Goal: Information Seeking & Learning: Learn about a topic

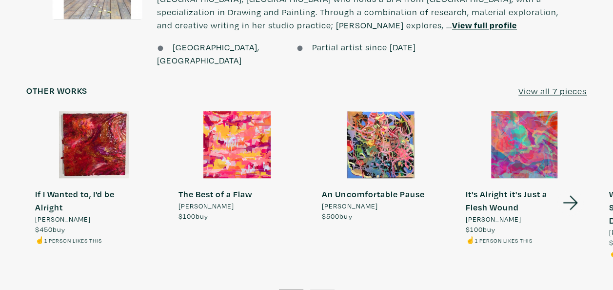
scroll to position [751, 0]
click at [575, 189] on icon at bounding box center [570, 202] width 33 height 26
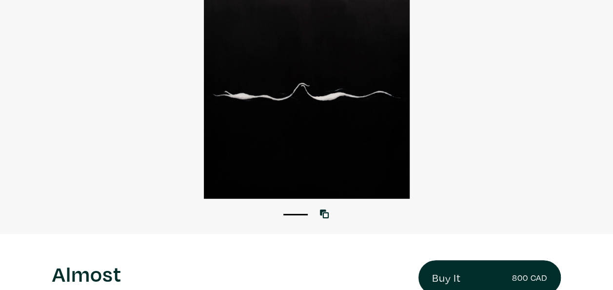
scroll to position [0, 0]
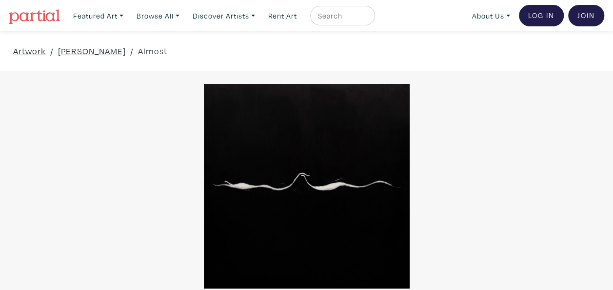
click at [31, 51] on link "Artwork" at bounding box center [29, 50] width 33 height 13
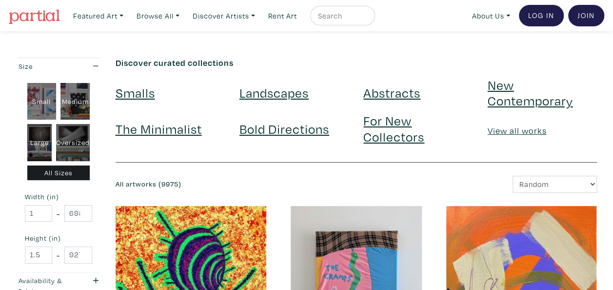
click at [282, 97] on link "Landscapes" at bounding box center [273, 92] width 69 height 17
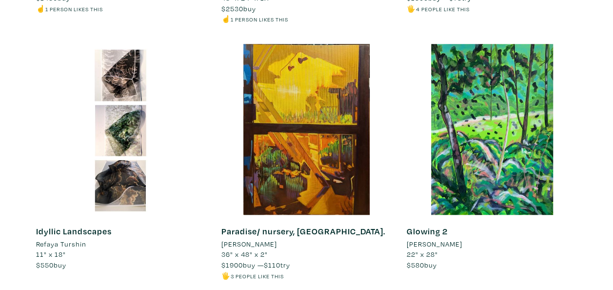
scroll to position [4034, 0]
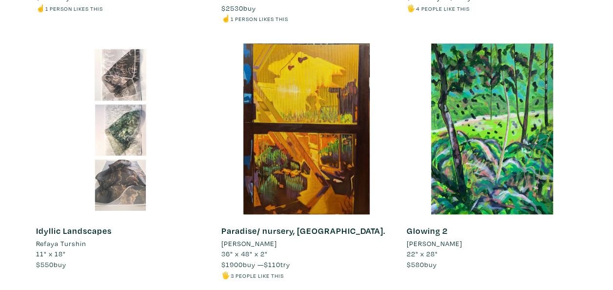
click at [118, 75] on div at bounding box center [121, 128] width 171 height 171
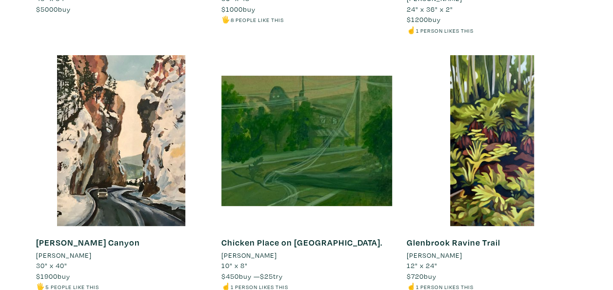
scroll to position [5572, 0]
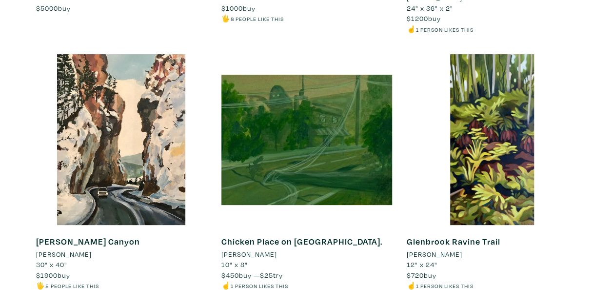
click at [580, 189] on div "Glenbrook Ravine Trail Rebecca Bender 12" x 24" $720 buy ☝️ 1 person likes this…" at bounding box center [491, 182] width 185 height 257
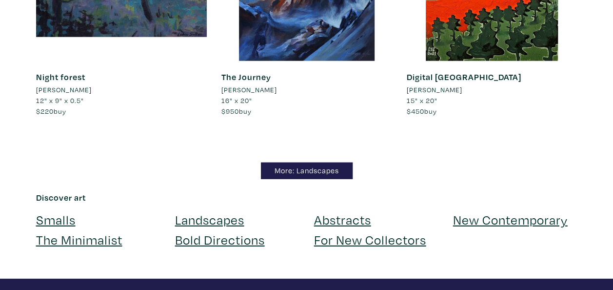
scroll to position [8587, 0]
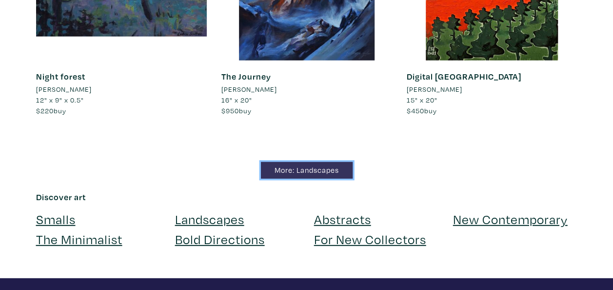
click at [320, 162] on link "More: Landscapes" at bounding box center [307, 170] width 92 height 17
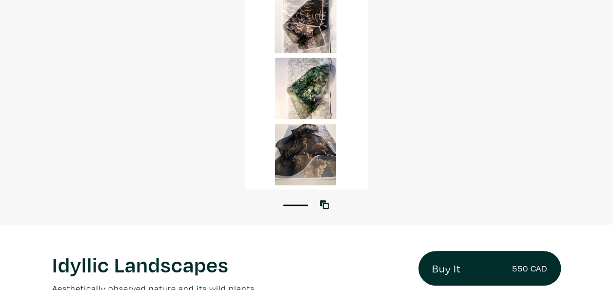
scroll to position [93, 0]
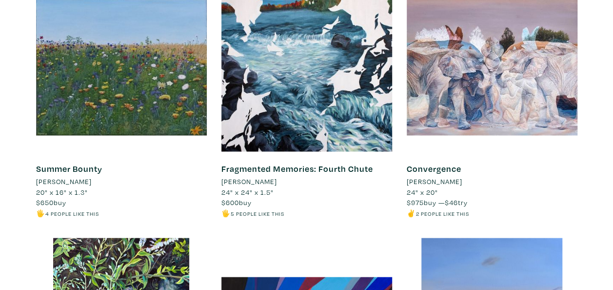
scroll to position [6341, 0]
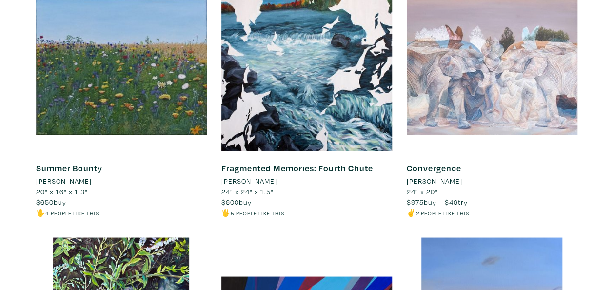
click at [490, 39] on div at bounding box center [492, 65] width 171 height 171
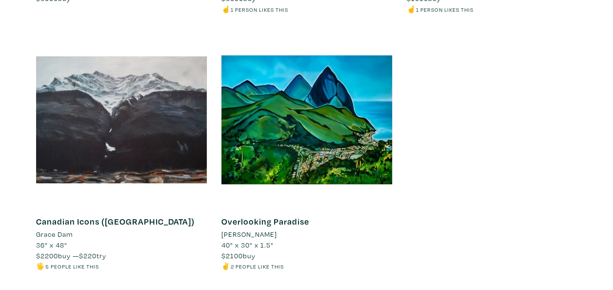
scroll to position [8150, 0]
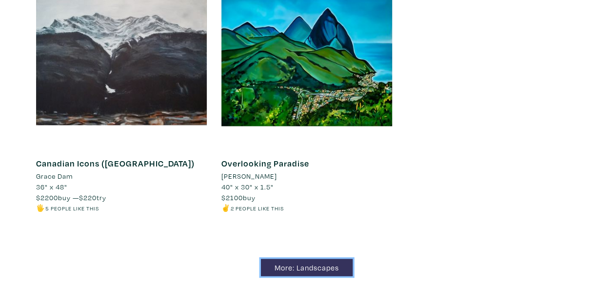
click at [299, 258] on link "More: Landscapes" at bounding box center [307, 266] width 92 height 17
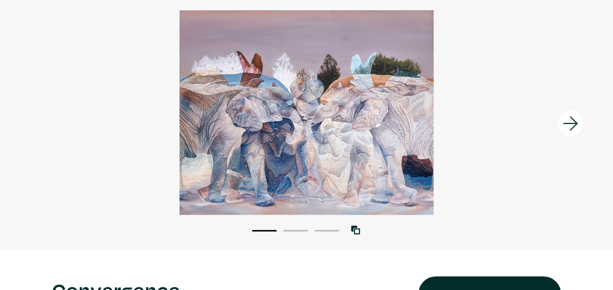
scroll to position [77, 0]
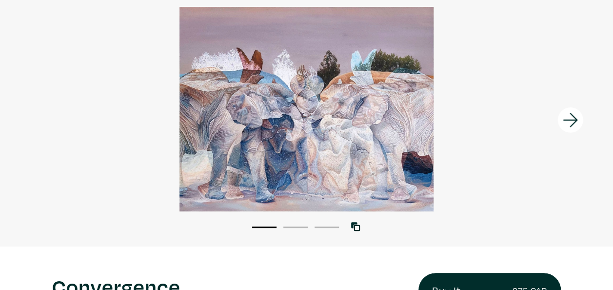
click at [571, 121] on icon at bounding box center [570, 120] width 33 height 26
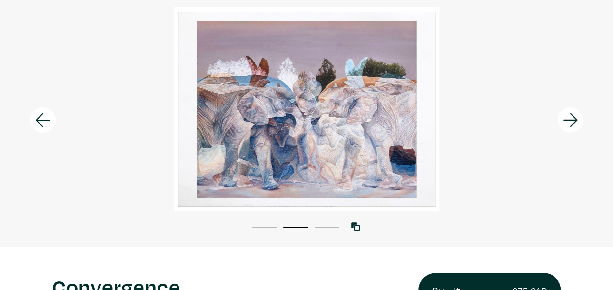
click at [571, 121] on icon at bounding box center [570, 120] width 33 height 26
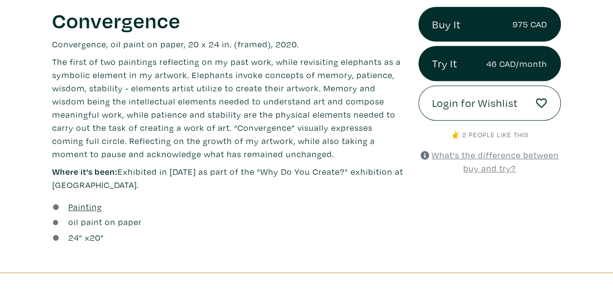
scroll to position [343, 0]
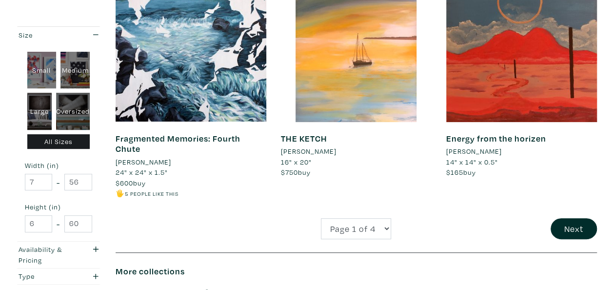
scroll to position [1900, 0]
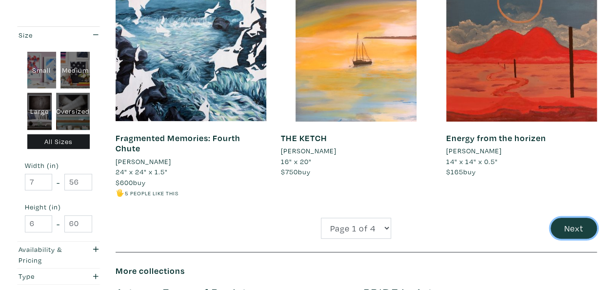
click at [573, 235] on button "Next" at bounding box center [574, 227] width 46 height 21
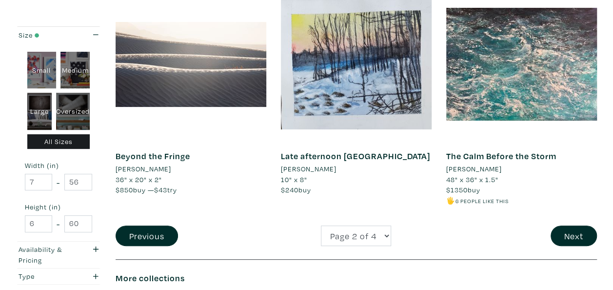
scroll to position [1882, 0]
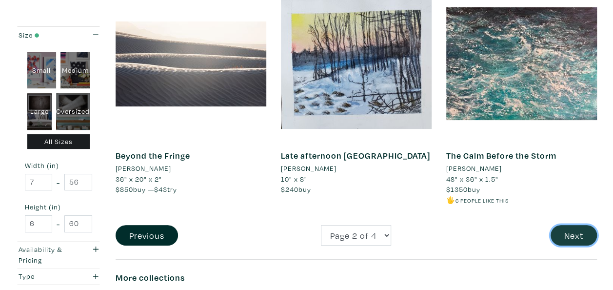
click at [581, 225] on button "Next" at bounding box center [574, 235] width 46 height 21
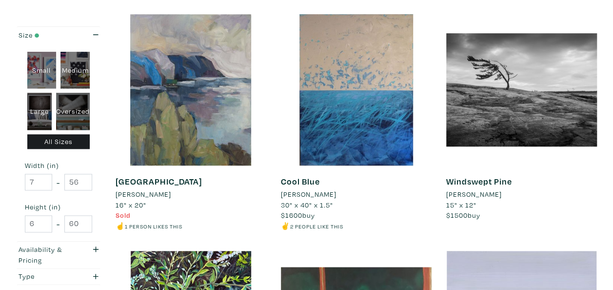
scroll to position [428, 0]
